Goal: Information Seeking & Learning: Learn about a topic

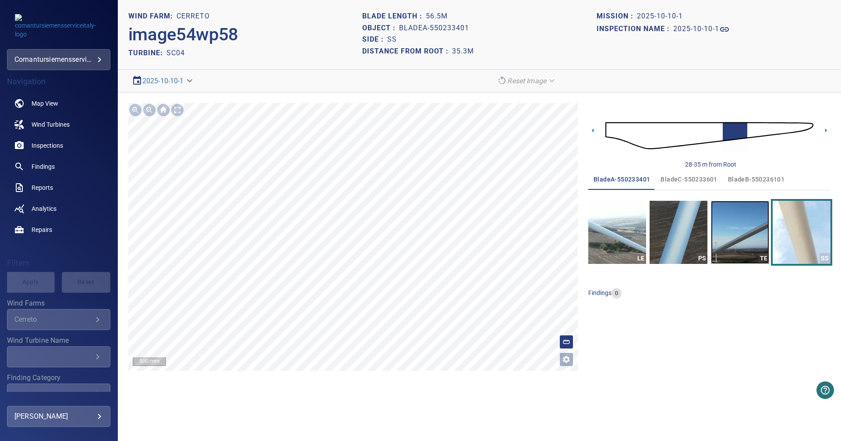
click at [723, 234] on img "button" at bounding box center [740, 232] width 58 height 63
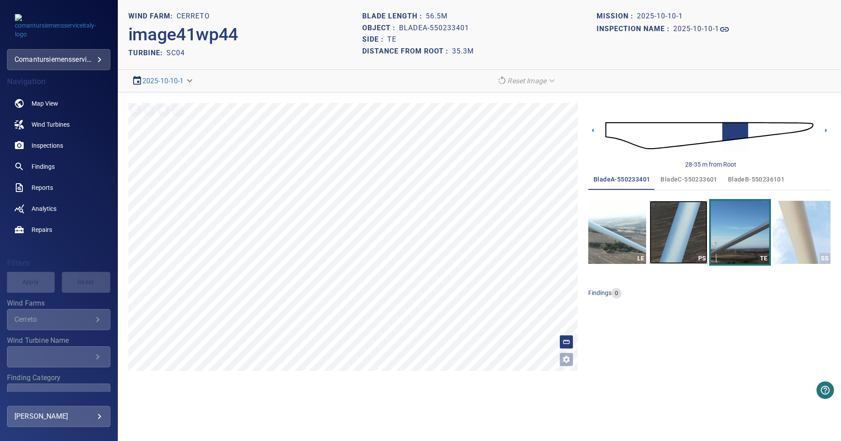
click at [661, 229] on img "button" at bounding box center [678, 232] width 58 height 63
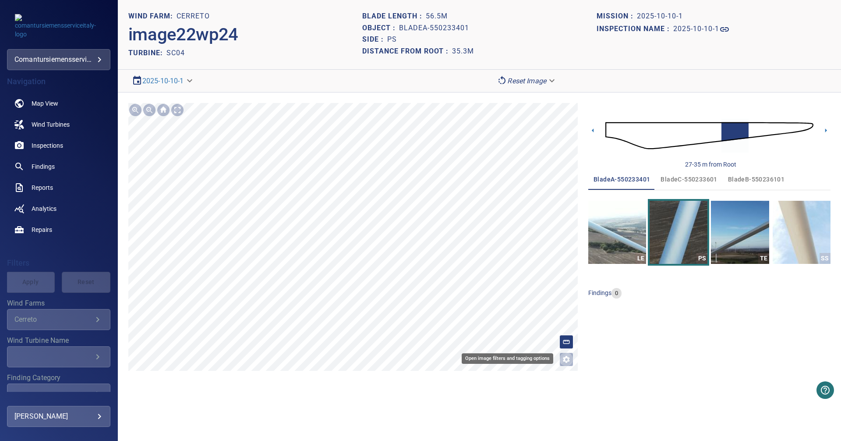
click at [566, 361] on icon "Open image filters and tagging options" at bounding box center [566, 359] width 7 height 7
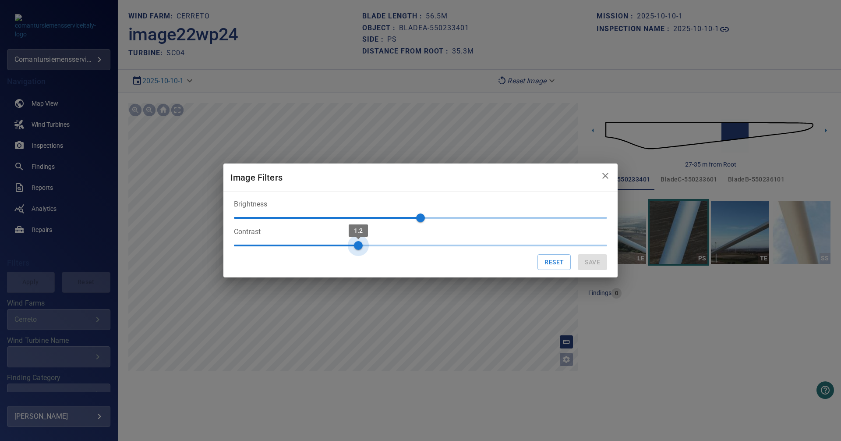
drag, startPoint x: 299, startPoint y: 247, endPoint x: 343, endPoint y: 248, distance: 44.2
click at [343, 248] on span "1.2" at bounding box center [420, 245] width 373 height 13
click at [554, 266] on button "Reset" at bounding box center [553, 262] width 33 height 16
type input "*"
type input "**"
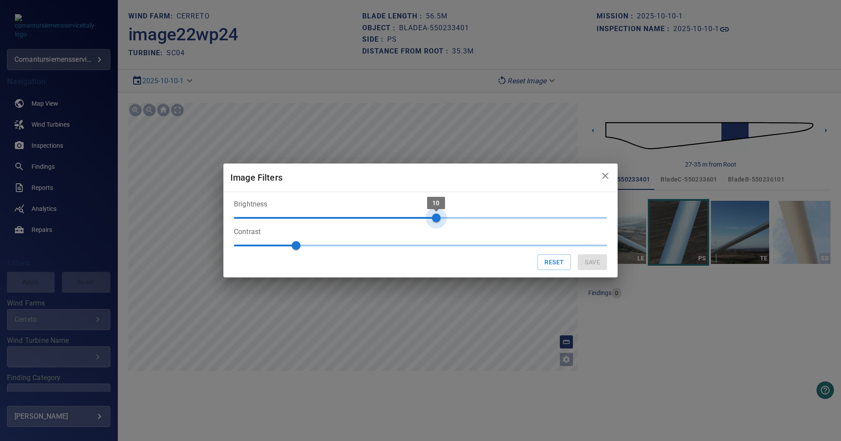
click at [437, 217] on span "10" at bounding box center [420, 217] width 373 height 13
click at [594, 267] on div "Reset Save" at bounding box center [420, 262] width 373 height 16
click at [601, 175] on icon "close" at bounding box center [605, 175] width 11 height 11
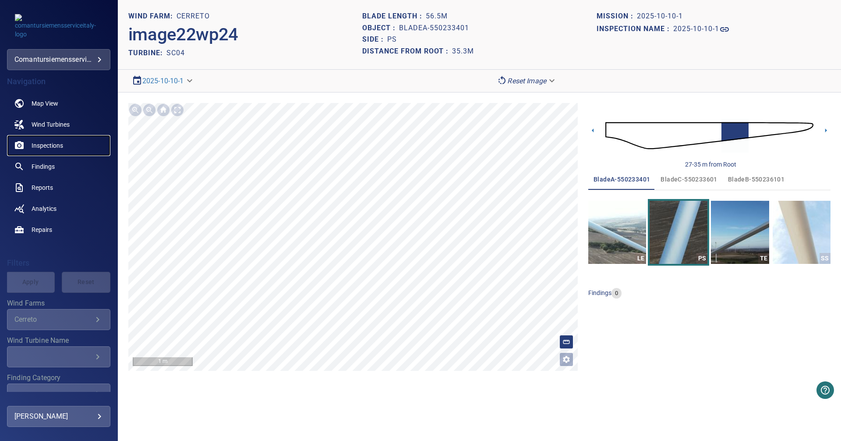
click at [55, 145] on span "Inspections" at bounding box center [48, 145] width 32 height 9
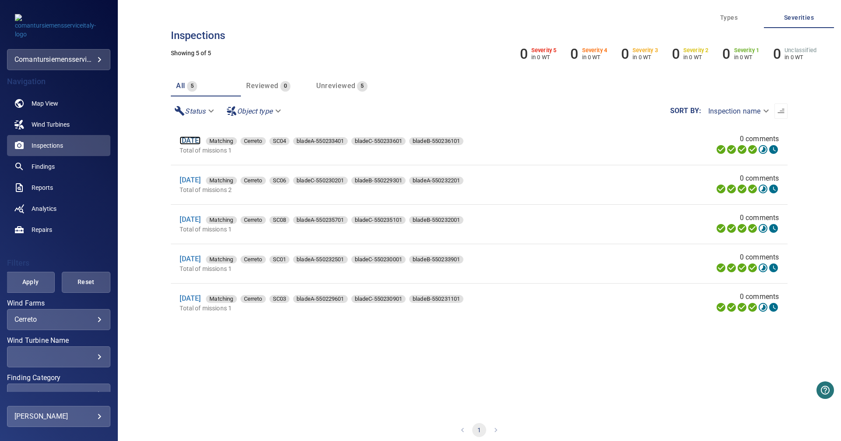
click at [198, 137] on link "[DATE]" at bounding box center [190, 140] width 21 height 8
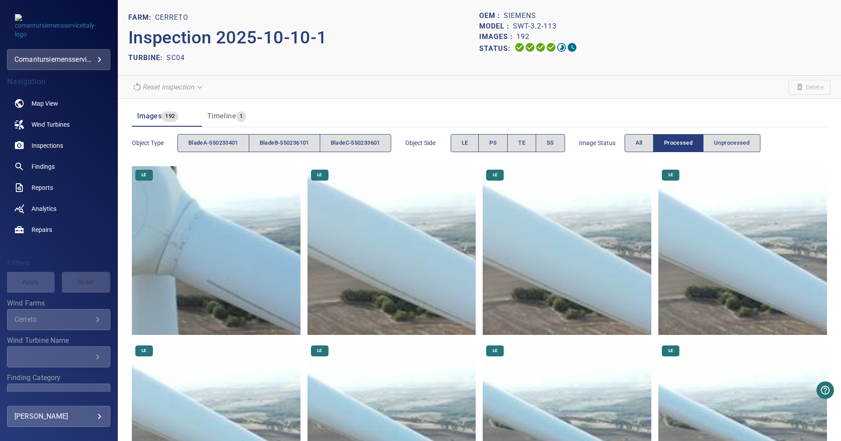
click at [360, 219] on img at bounding box center [391, 250] width 169 height 169
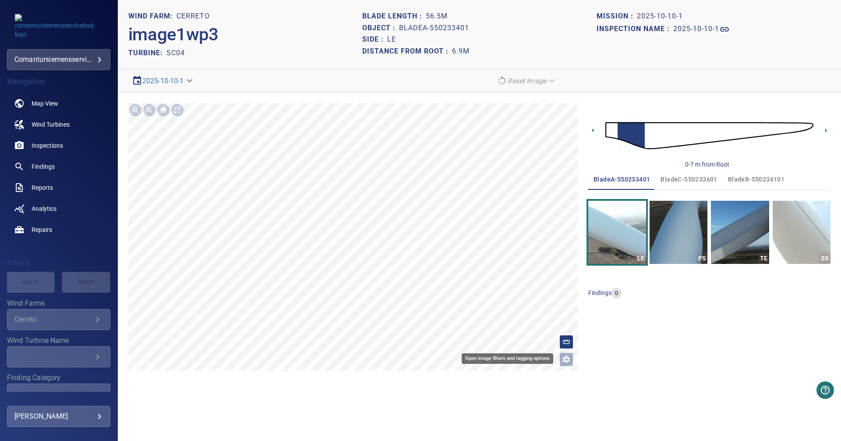
click at [565, 360] on icon "Open image filters and tagging options" at bounding box center [566, 359] width 7 height 7
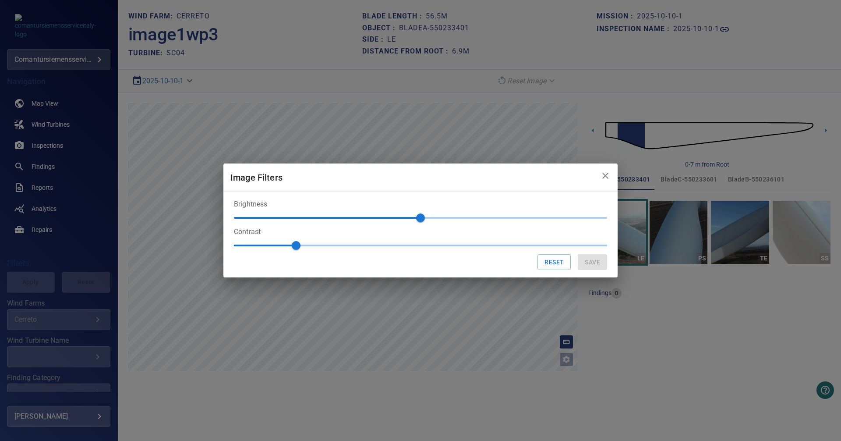
type input "**"
click at [454, 215] on span "0" at bounding box center [420, 217] width 373 height 13
click at [322, 250] on span "1" at bounding box center [420, 245] width 373 height 13
drag, startPoint x: 430, startPoint y: 247, endPoint x: 526, endPoint y: 250, distance: 95.9
click at [431, 247] on span "1.1" at bounding box center [420, 245] width 373 height 13
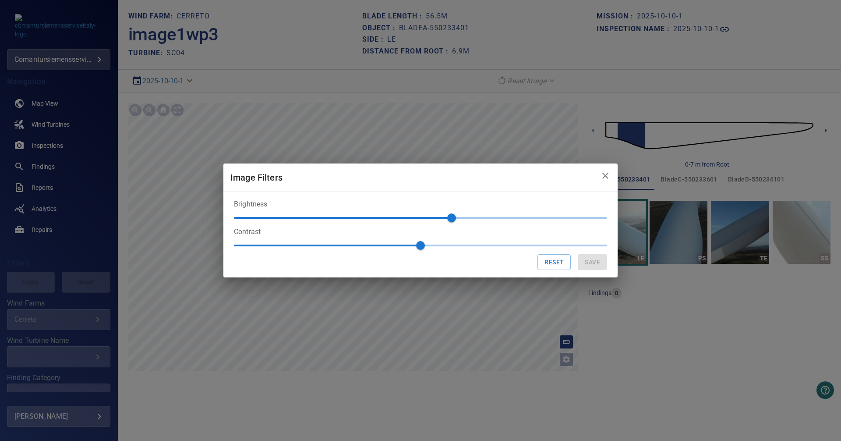
click at [594, 263] on div "Reset Save" at bounding box center [420, 262] width 373 height 16
click at [594, 264] on div "Reset Save" at bounding box center [420, 262] width 373 height 16
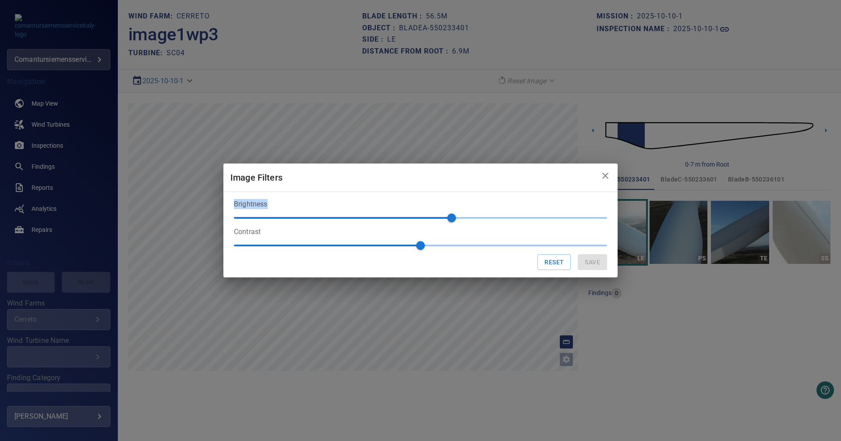
drag, startPoint x: 580, startPoint y: 173, endPoint x: 592, endPoint y: 184, distance: 16.1
click at [582, 217] on div "Image Filters Brightness 20 Contrast 1.4 Reset Save" at bounding box center [420, 220] width 394 height 114
click at [589, 263] on div "Reset Save" at bounding box center [420, 262] width 373 height 16
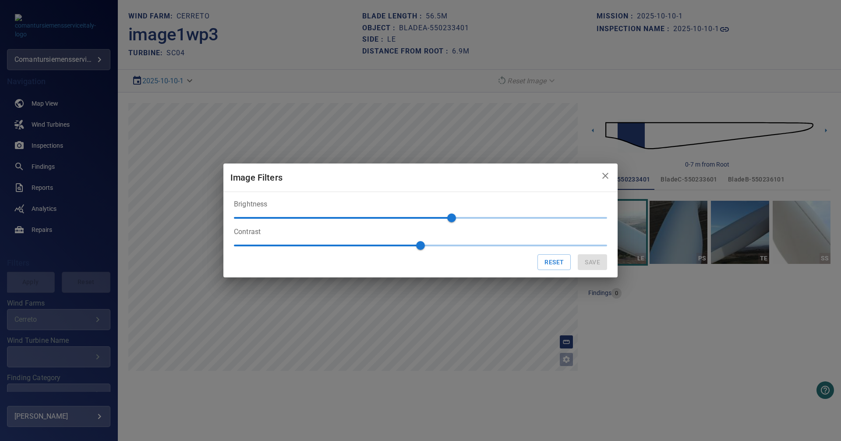
click at [260, 239] on span "1.4" at bounding box center [420, 245] width 373 height 13
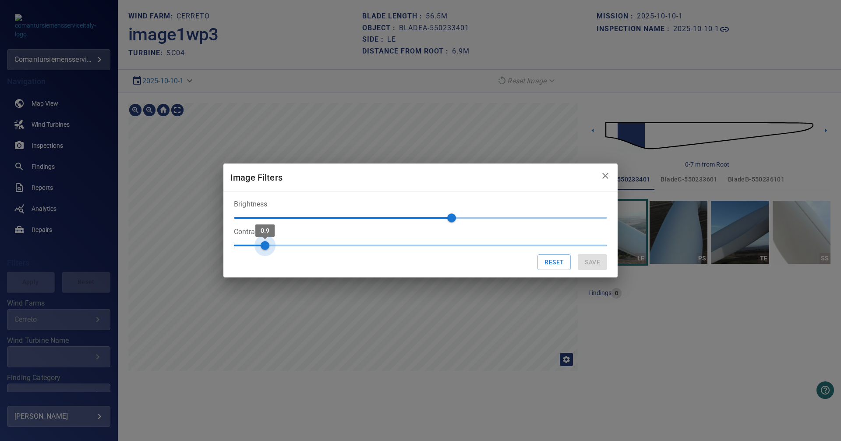
type input "***"
drag, startPoint x: 270, startPoint y: 244, endPoint x: 262, endPoint y: 236, distance: 10.8
click at [262, 241] on span "0.9" at bounding box center [265, 245] width 9 height 9
type input "***"
drag, startPoint x: 454, startPoint y: 215, endPoint x: 374, endPoint y: 216, distance: 80.6
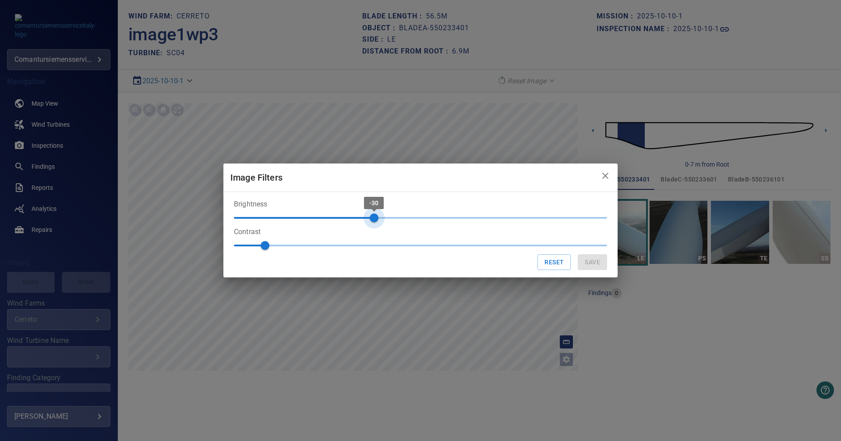
click at [374, 216] on span "-30" at bounding box center [374, 217] width 9 height 9
click at [604, 176] on icon "close" at bounding box center [605, 176] width 6 height 6
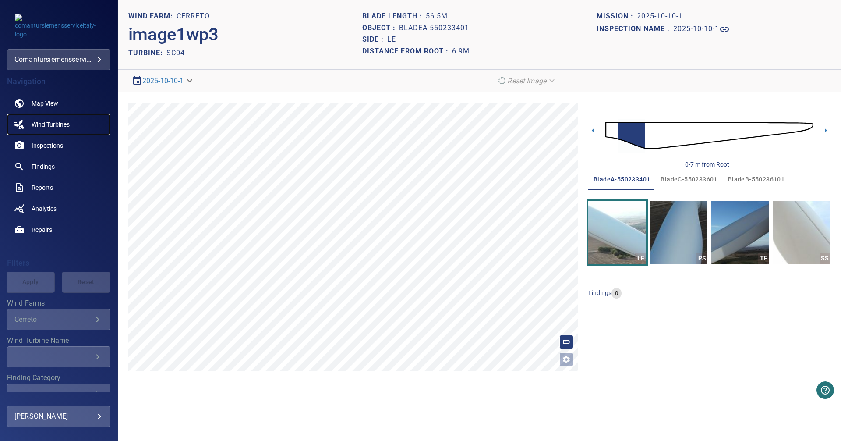
click at [44, 124] on span "Wind Turbines" at bounding box center [51, 124] width 38 height 9
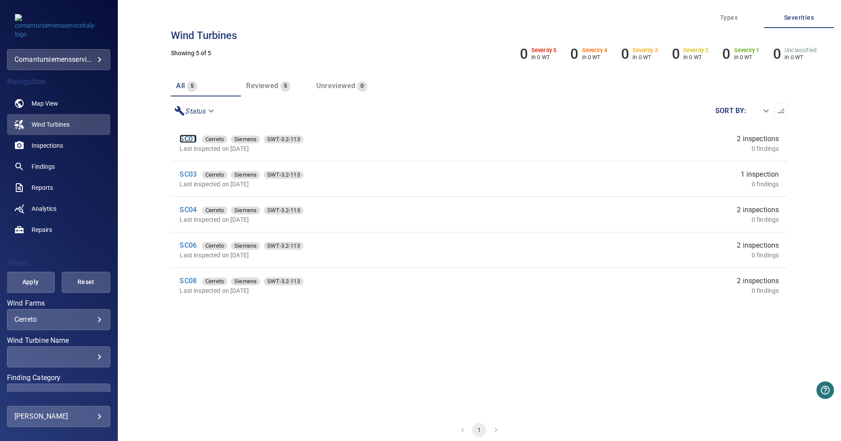
click at [185, 141] on link "SC01" at bounding box center [188, 138] width 17 height 8
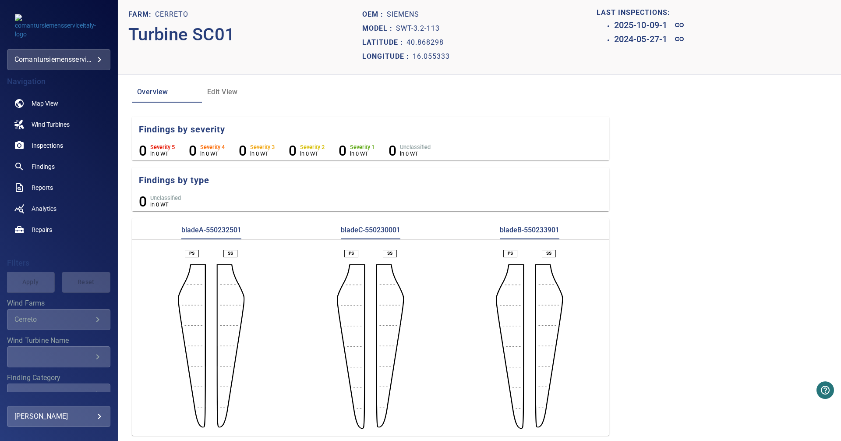
scroll to position [5, 0]
click at [349, 290] on aside at bounding box center [351, 344] width 28 height 164
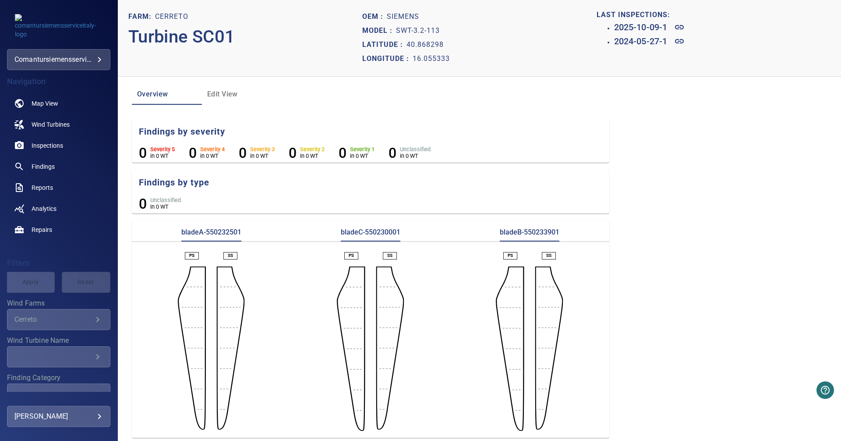
scroll to position [0, 0]
click at [45, 148] on span "Inspections" at bounding box center [48, 145] width 32 height 9
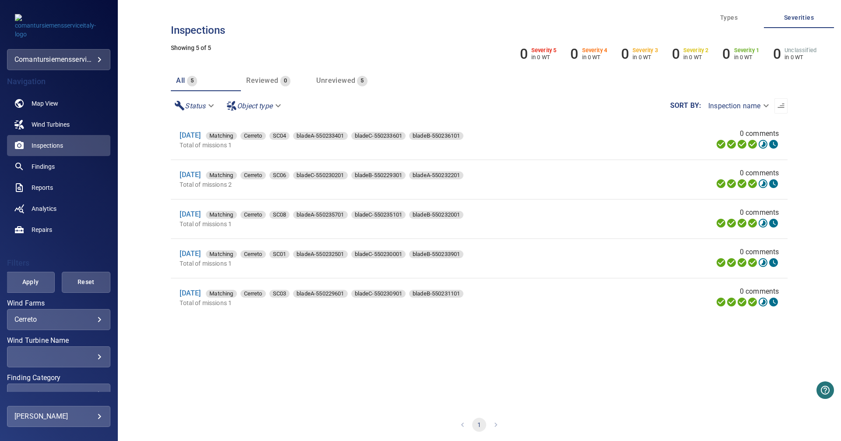
scroll to position [7, 0]
click at [200, 135] on link "[DATE]" at bounding box center [190, 134] width 21 height 8
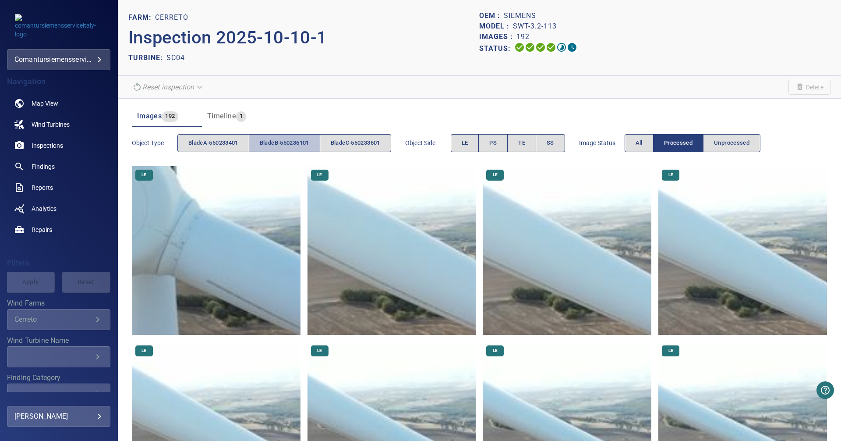
click at [287, 143] on span "bladeB-550236101" at bounding box center [284, 143] width 49 height 10
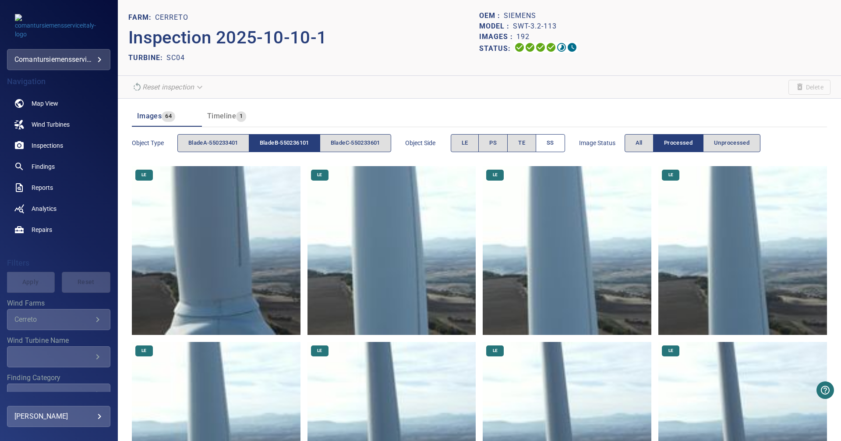
click at [553, 144] on button "SS" at bounding box center [550, 143] width 29 height 18
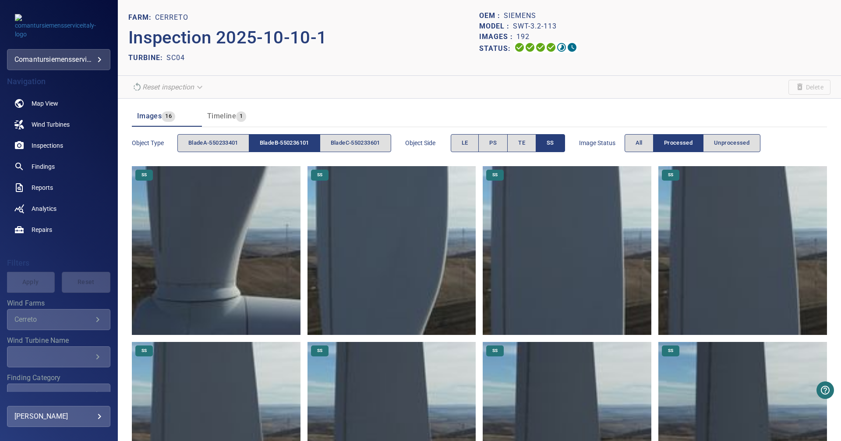
click at [271, 244] on img at bounding box center [216, 250] width 169 height 169
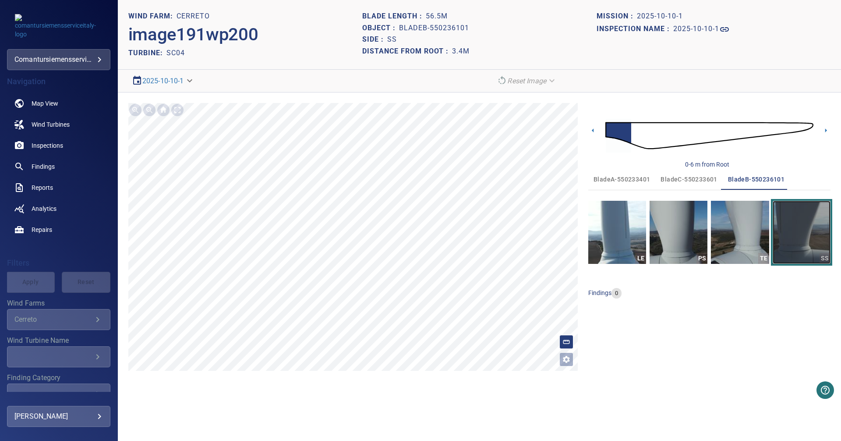
click at [793, 225] on img "button" at bounding box center [801, 232] width 58 height 63
click at [720, 242] on img "button" at bounding box center [740, 232] width 58 height 63
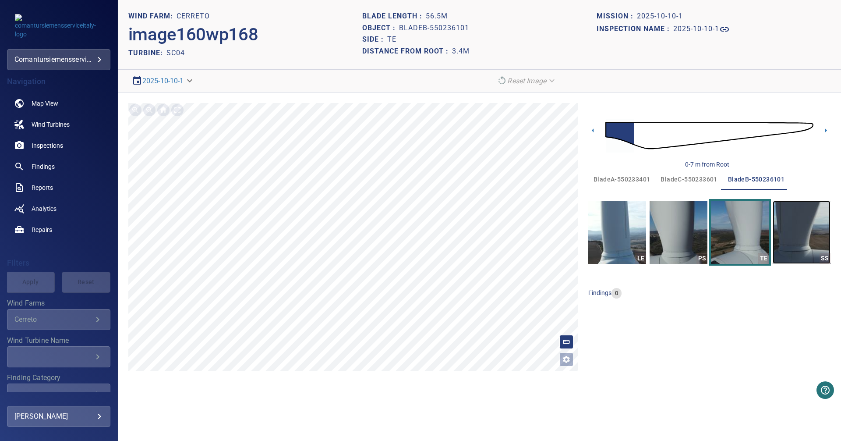
click at [790, 227] on img "button" at bounding box center [801, 232] width 58 height 63
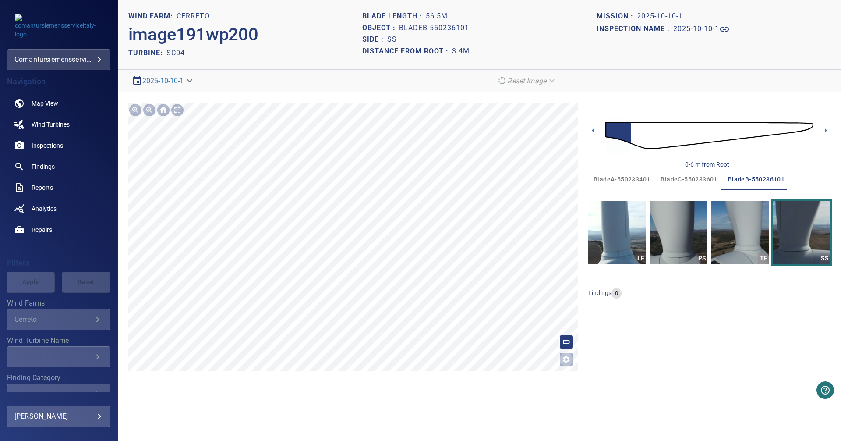
click at [566, 359] on icon "Open image filters and tagging options" at bounding box center [566, 359] width 9 height 9
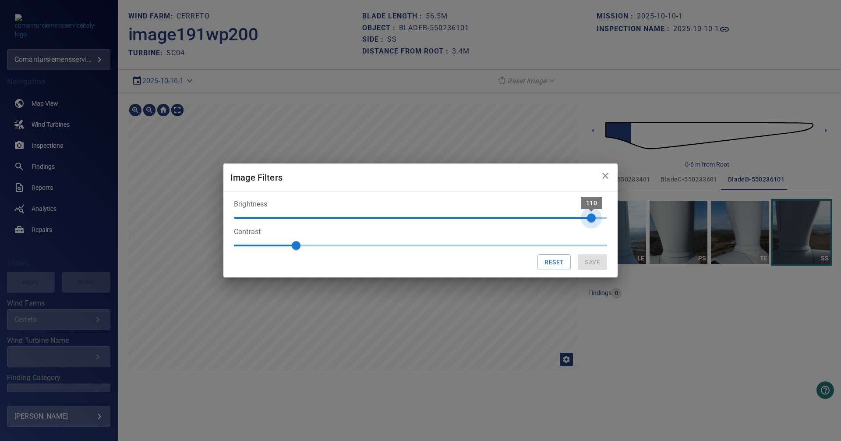
type input "***"
drag, startPoint x: 547, startPoint y: 218, endPoint x: 585, endPoint y: 211, distance: 37.9
click at [587, 213] on span "110" at bounding box center [591, 217] width 9 height 9
type input "***"
drag, startPoint x: 299, startPoint y: 243, endPoint x: 359, endPoint y: 241, distance: 59.6
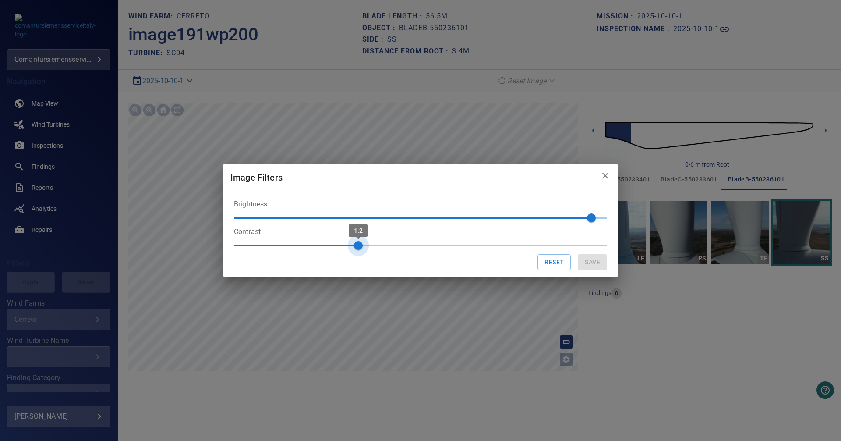
click at [359, 241] on span "1.2" at bounding box center [358, 245] width 9 height 9
drag, startPoint x: 533, startPoint y: 167, endPoint x: 533, endPoint y: 212, distance: 44.7
click at [533, 212] on div "Image Filters Brightness 110 Contrast 1.2 Reset Save" at bounding box center [420, 220] width 394 height 114
click at [588, 262] on div "Reset Save" at bounding box center [420, 262] width 373 height 16
click at [590, 262] on div "Reset Save" at bounding box center [420, 262] width 373 height 16
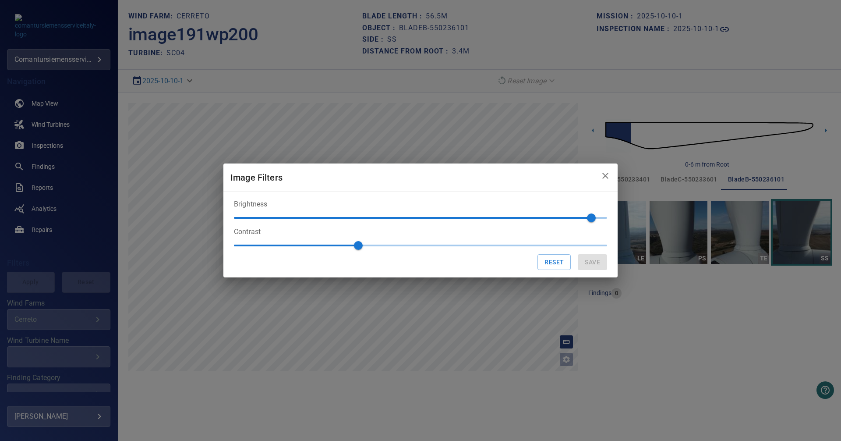
click at [590, 262] on div "Reset Save" at bounding box center [420, 262] width 373 height 16
click at [589, 262] on div "Reset Save" at bounding box center [420, 262] width 373 height 16
click at [587, 261] on div "Reset Save" at bounding box center [420, 262] width 373 height 16
click at [586, 261] on div "Reset Save" at bounding box center [420, 262] width 373 height 16
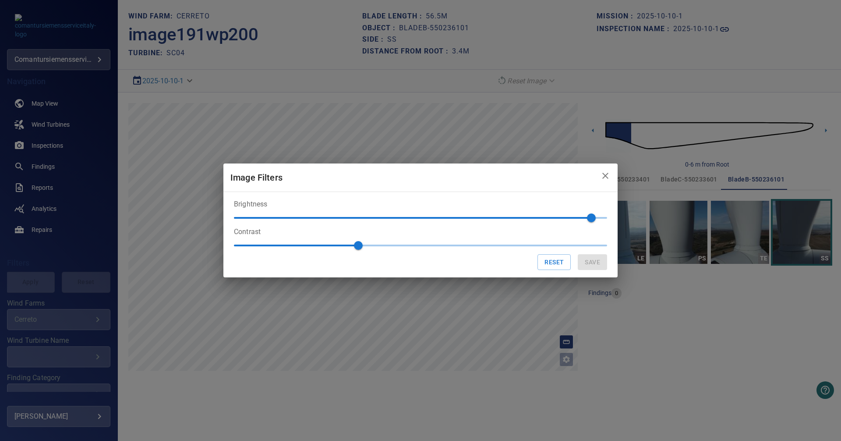
click at [585, 261] on div "Reset Save" at bounding box center [420, 262] width 373 height 16
click at [584, 260] on div "Reset Save" at bounding box center [420, 262] width 373 height 16
click at [599, 268] on div "Reset Save" at bounding box center [420, 262] width 373 height 16
click at [598, 268] on div "Reset Save" at bounding box center [420, 262] width 373 height 16
click at [549, 263] on button "Reset" at bounding box center [553, 262] width 33 height 16
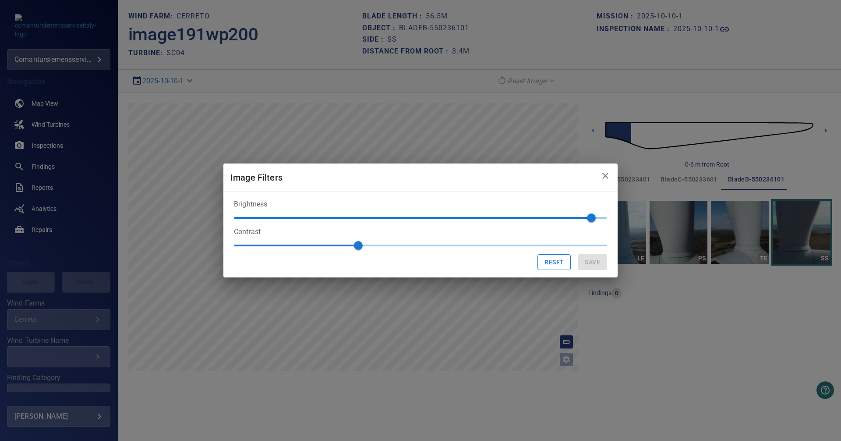
type input "**"
type input "*"
click at [550, 261] on button "Reset" at bounding box center [553, 262] width 33 height 16
click at [606, 178] on icon "close" at bounding box center [605, 175] width 11 height 11
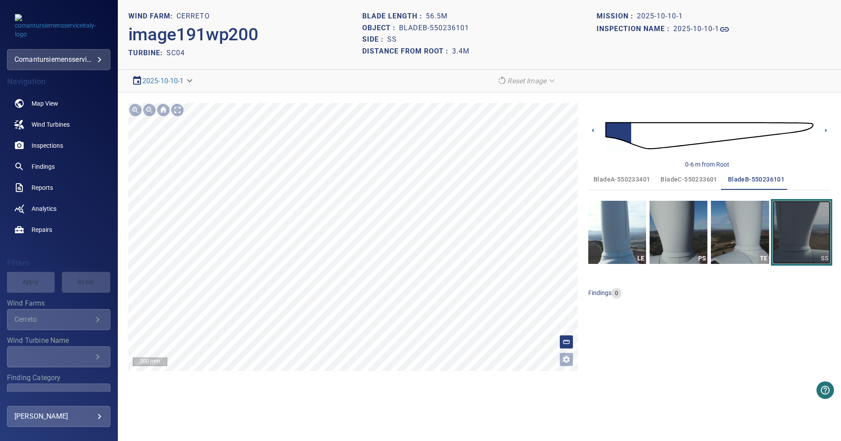
click at [788, 229] on img "button" at bounding box center [801, 232] width 58 height 63
